Goal: Complete application form

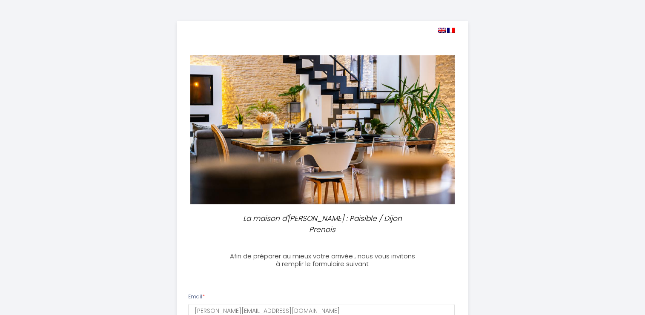
select select "10:00"
select select "OUI , j'ai besoin du canapé lit"
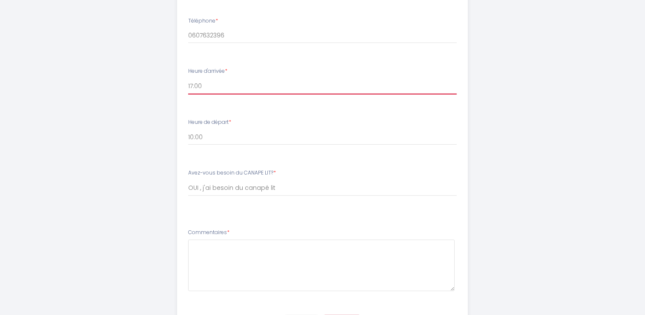
scroll to position [399, 0]
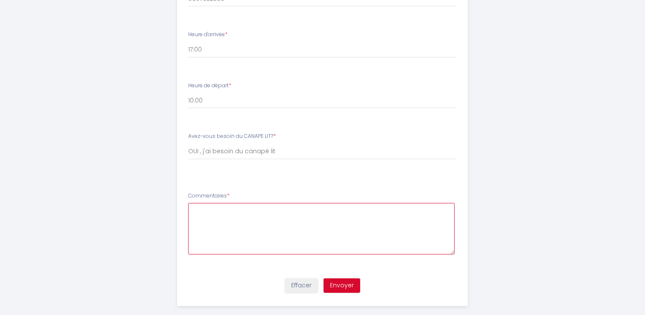
click at [239, 208] on textarea at bounding box center [321, 228] width 266 height 51
click at [231, 222] on textarea "Bonjour, arrivée le [DATE] soir [DATE] départ le [DATE] matin [DATE] soit 4 nui…" at bounding box center [321, 228] width 266 height 51
click at [242, 229] on textarea "Bonjour, arrivée le [DATE] soir [DATE] départ le [DATE] matin [DATE] soit 4 nui…" at bounding box center [321, 228] width 266 height 51
click at [310, 226] on textarea "Bonjour, arrivée le [DATE] soir [DATE] départ le [DATE] matin [DATE] soit 4 nui…" at bounding box center [321, 228] width 266 height 51
click at [343, 229] on textarea "Bonjour, arrivée le [DATE] soir [DATE] départ le [DATE] matin [DATE] soit 4 nui…" at bounding box center [321, 228] width 266 height 51
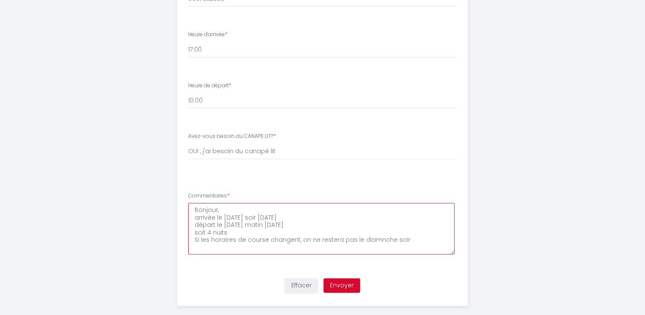
click at [369, 228] on textarea "Bonjour, arrivée le [DATE] soir [DATE] départ le [DATE] matin [DATE] soit 4 nui…" at bounding box center [321, 228] width 266 height 51
click at [258, 221] on textarea "Bonjour, arrivée le [DATE] soir [DATE] départ le [DATE] matin [DATE] soit 4 nui…" at bounding box center [321, 228] width 266 height 51
click at [412, 227] on textarea "Bonjour, arrivée le [DATE] soir [DATE] départ le [DATE] matin [DATE] soit 4 nui…" at bounding box center [321, 228] width 266 height 51
click at [229, 220] on textarea "Bonjour, arrivée le [DATE] soir [DATE] départ le [DATE] matin [DATE] soit 4 nui…" at bounding box center [321, 228] width 266 height 51
click at [254, 219] on textarea "Bonjour, arrivée le [DATE] soir [DATE] départ le [DATE] matin [DATE] soit 4 nui…" at bounding box center [321, 228] width 266 height 51
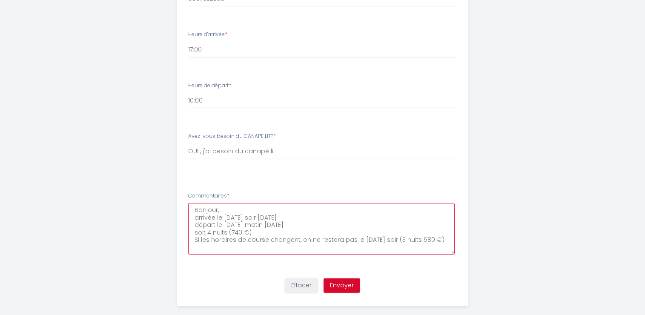
click at [276, 206] on textarea "Bonjour, arrivée le [DATE] soir [DATE] départ le [DATE] matin [DATE] soit 4 nui…" at bounding box center [321, 228] width 266 height 51
drag, startPoint x: 277, startPoint y: 212, endPoint x: 289, endPoint y: 216, distance: 13.2
click at [291, 216] on textarea "Bonjour, arrivée le [DATE] soir [DATE] départ le [DATE] matin [DATE] soit 4 nui…" at bounding box center [321, 228] width 266 height 51
type textarea "Bonjour, arrivée le [DATE] soir [DATE] départ le [DATE] matin [DATE] soit 4 nui…"
click at [340, 278] on button "Envoyer" at bounding box center [341, 285] width 37 height 14
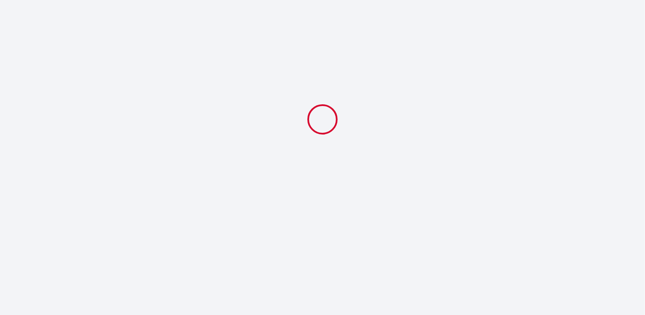
scroll to position [0, 0]
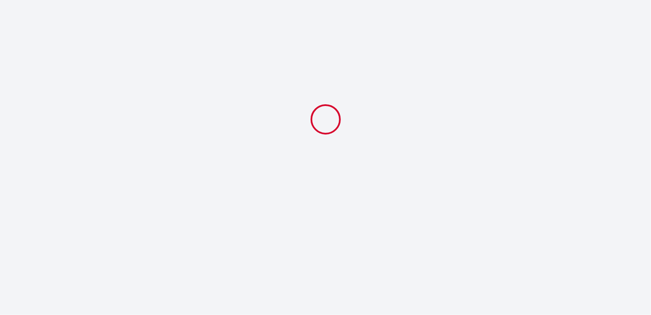
select select "10:00"
select select "OUI , j'ai besoin du canapé lit"
